Goal: Consume media (video, audio): Consume media (video, audio)

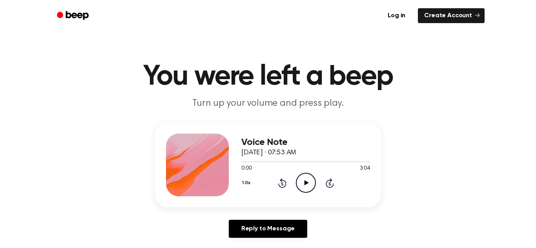
click at [305, 181] on icon at bounding box center [306, 182] width 4 height 5
click at [300, 181] on icon "Pause Audio" at bounding box center [306, 183] width 20 height 20
drag, startPoint x: 244, startPoint y: 163, endPoint x: 233, endPoint y: 163, distance: 11.4
click at [233, 163] on div "Voice Note [DATE] · 07:53 AM 0:03 3:04 Your browser does not support the [objec…" at bounding box center [268, 165] width 226 height 85
click at [307, 179] on icon "Play Audio" at bounding box center [306, 183] width 20 height 20
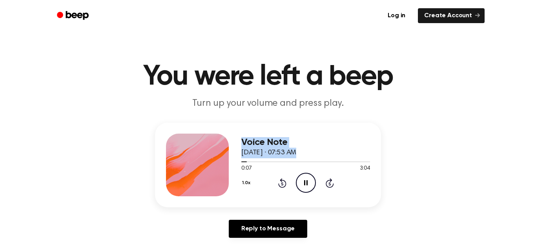
drag, startPoint x: 244, startPoint y: 161, endPoint x: 233, endPoint y: 164, distance: 10.9
click at [233, 164] on div "Voice Note [DATE] · 07:53 AM 0:07 3:04 Your browser does not support the [objec…" at bounding box center [268, 165] width 226 height 85
click at [281, 184] on icon "Rewind 5 seconds" at bounding box center [282, 183] width 9 height 10
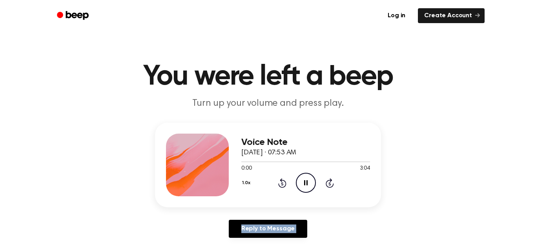
click at [281, 184] on icon "Rewind 5 seconds" at bounding box center [282, 183] width 9 height 10
